Goal: Download file/media

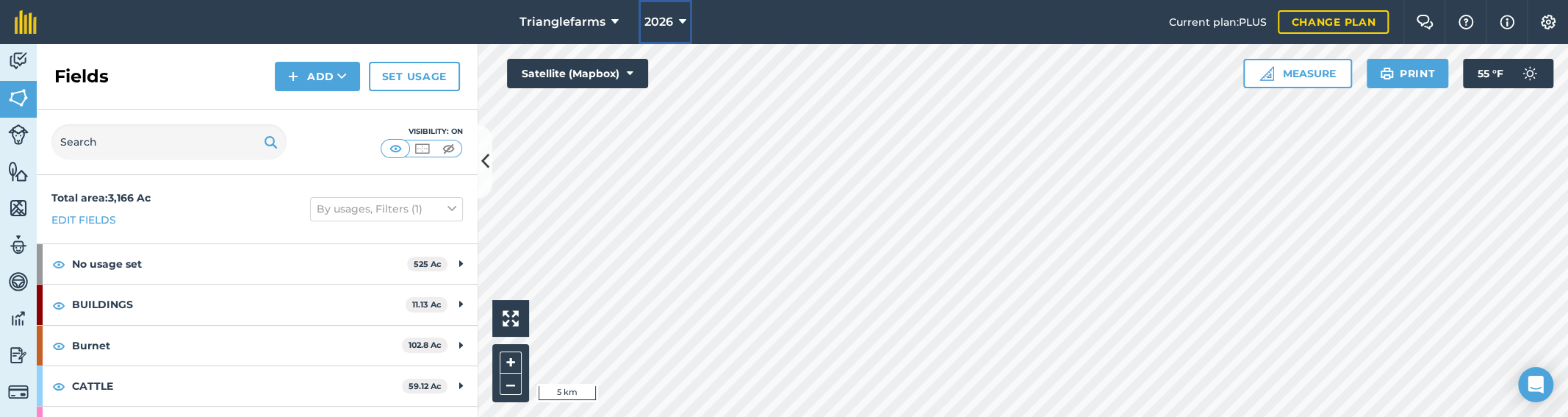
click at [670, 20] on span "2026" at bounding box center [658, 22] width 29 height 17
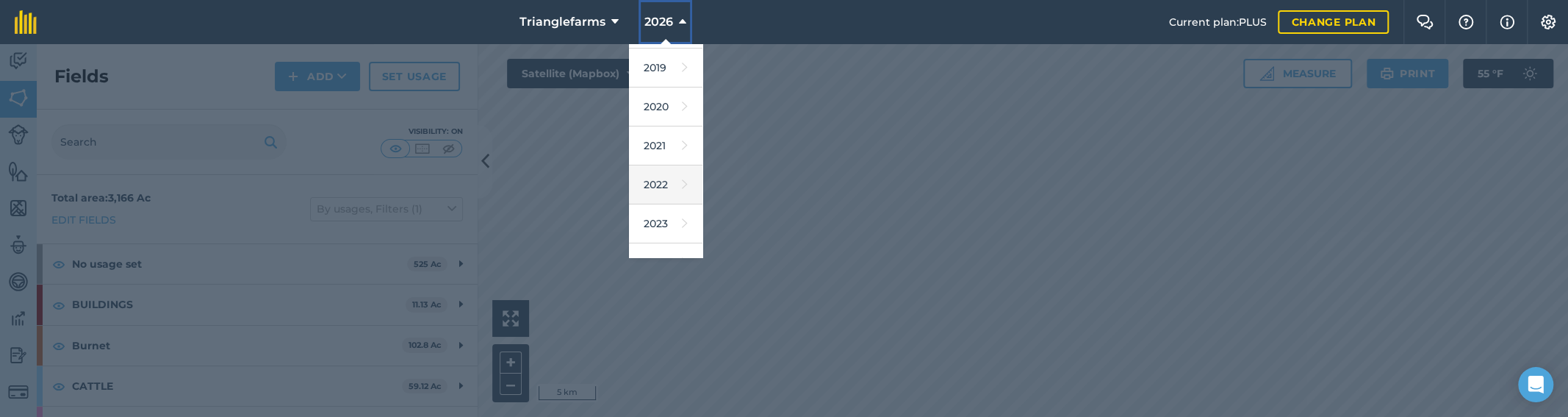
scroll to position [133, 0]
click at [661, 241] on link "2025" at bounding box center [666, 242] width 74 height 39
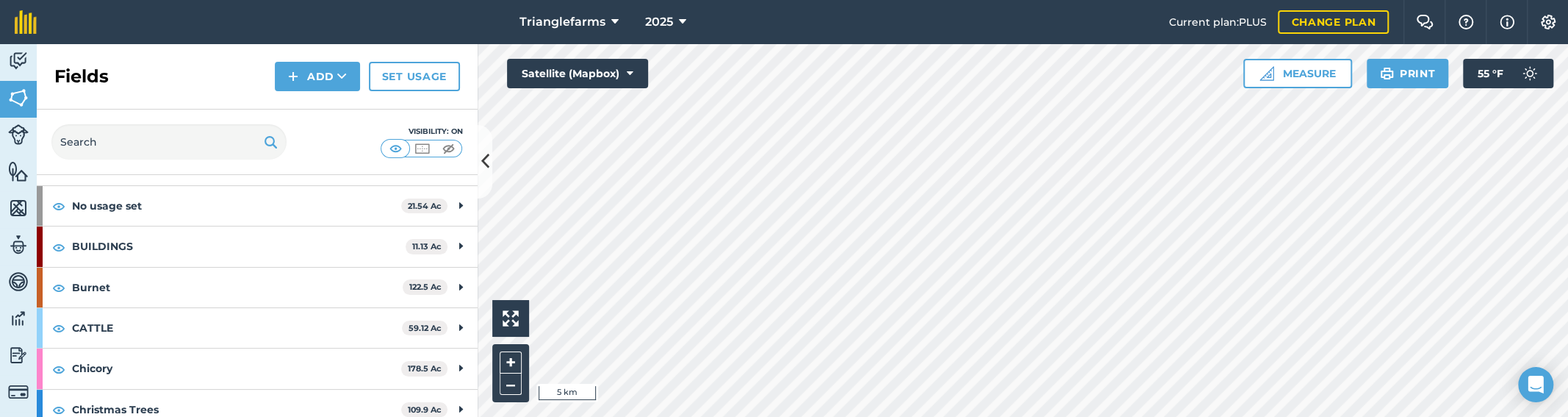
scroll to position [200, 0]
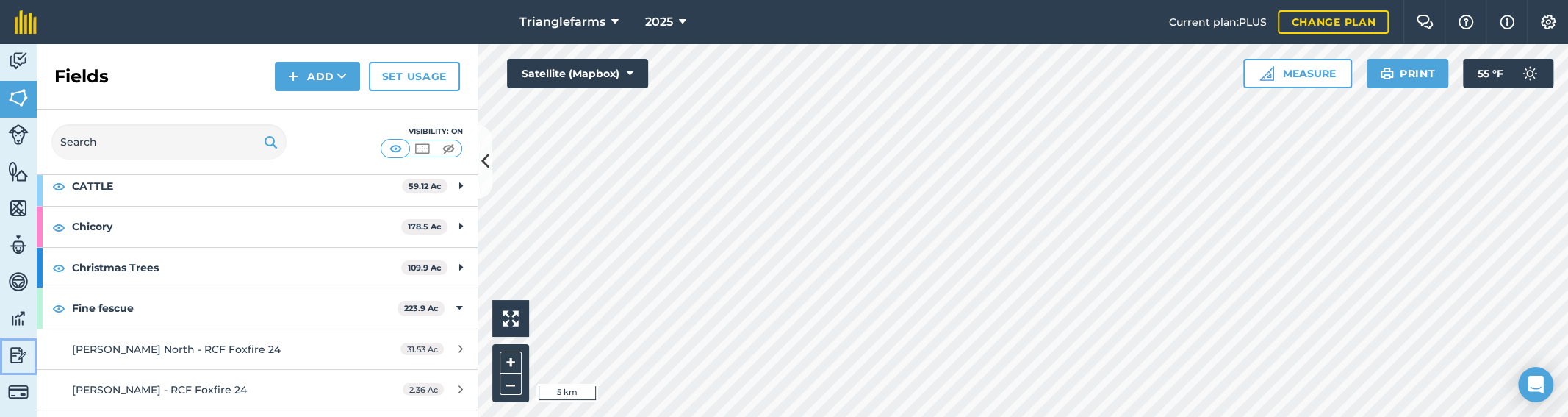
click at [22, 351] on img at bounding box center [18, 355] width 21 height 22
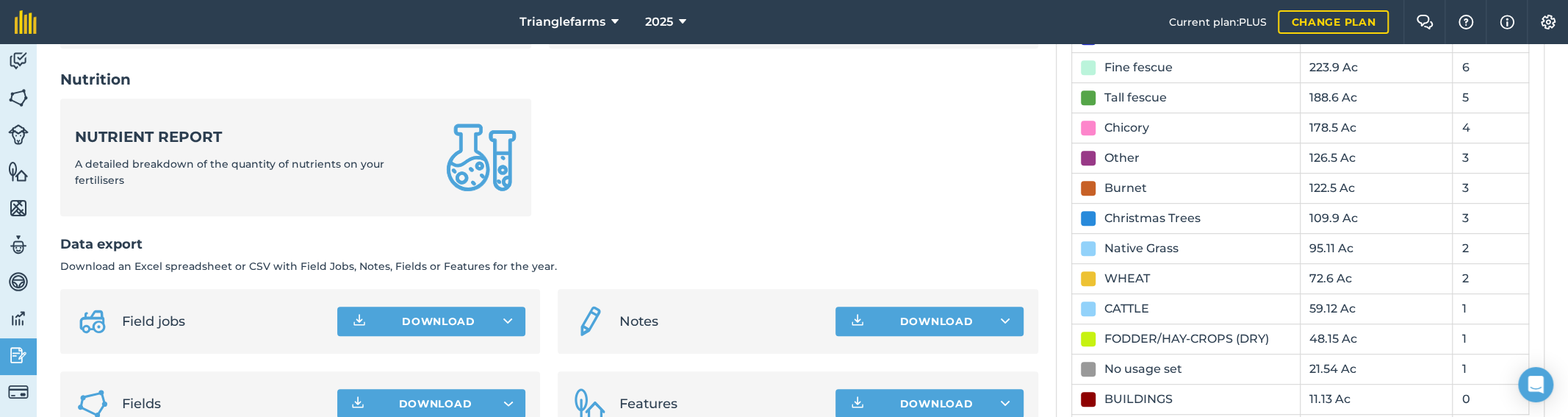
scroll to position [764, 0]
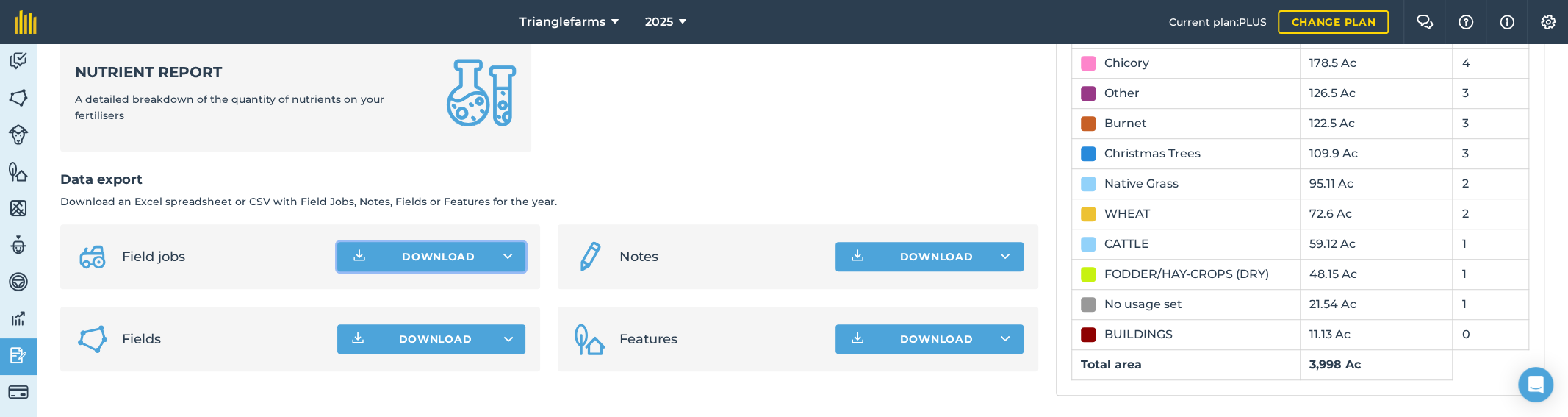
click at [504, 257] on icon at bounding box center [509, 256] width 10 height 15
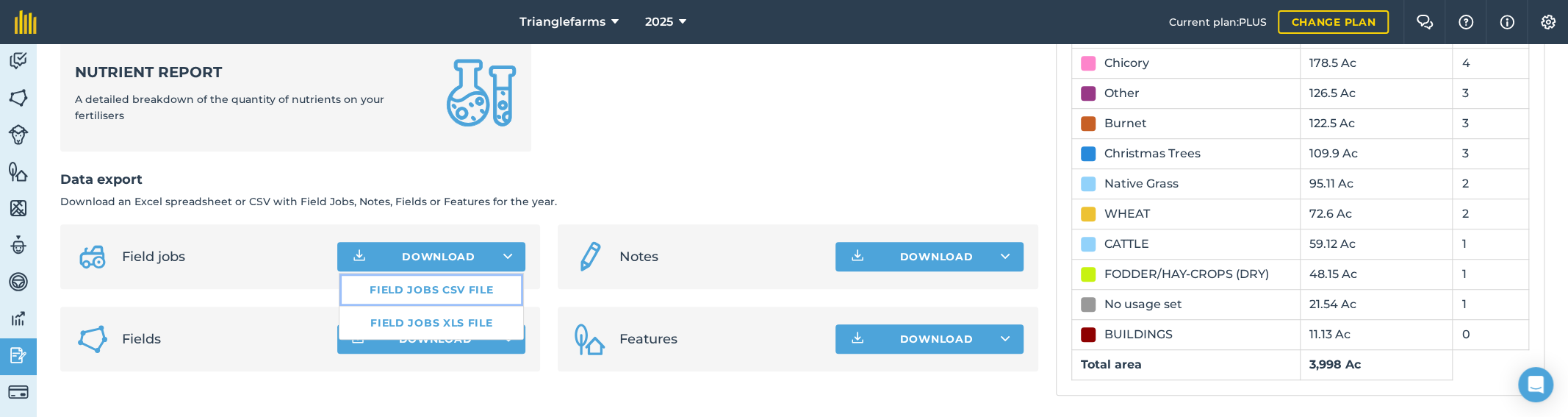
click at [425, 290] on link "Field jobs CSV file" at bounding box center [432, 290] width 184 height 32
